Goal: Find specific page/section: Find specific page/section

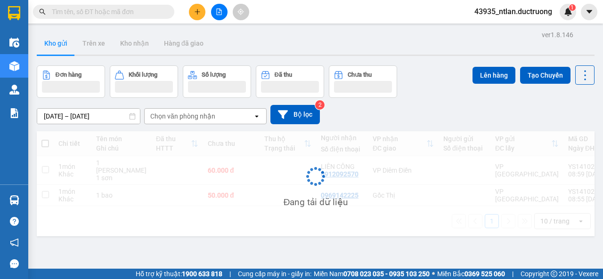
click at [134, 13] on input "text" at bounding box center [107, 12] width 111 height 10
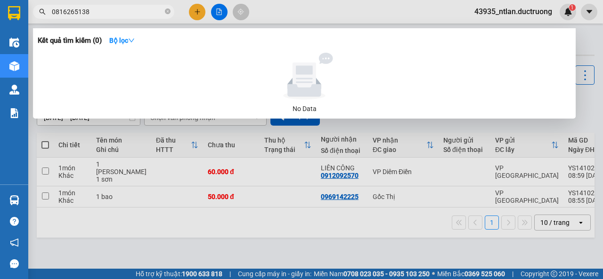
type input "0816265138"
